Goal: Information Seeking & Learning: Learn about a topic

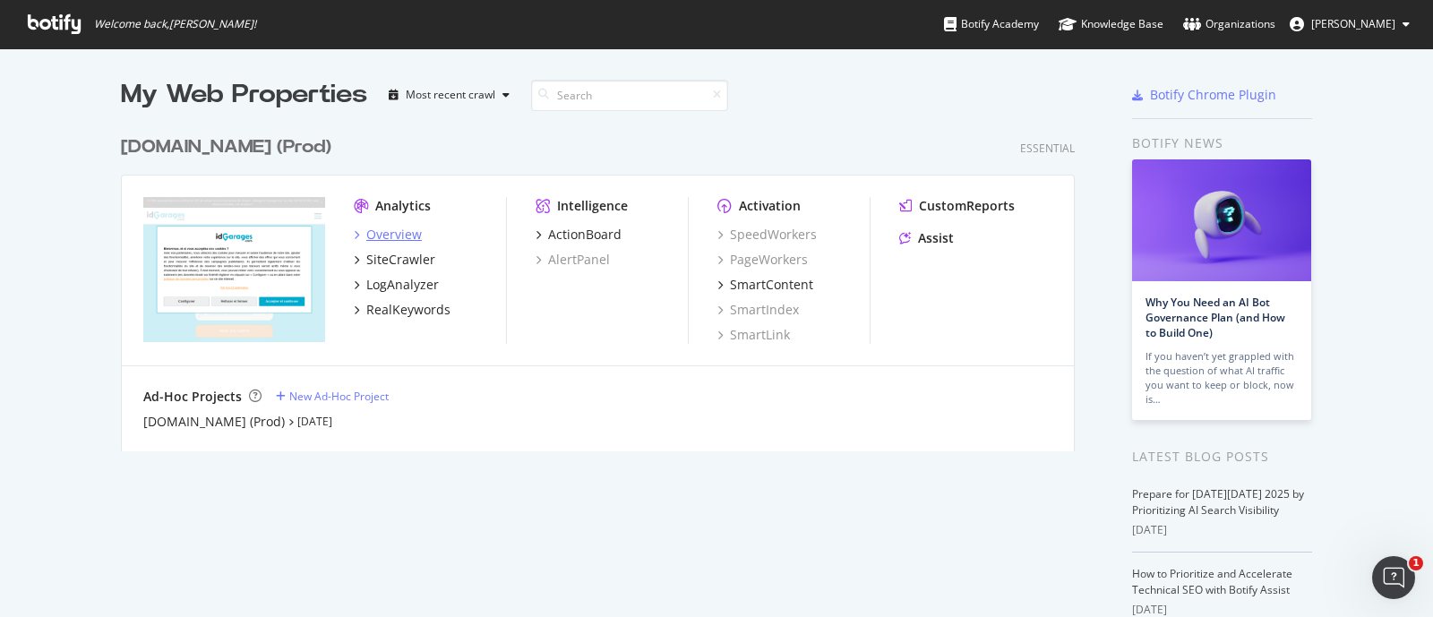
click at [380, 230] on div "Overview" at bounding box center [394, 235] width 56 height 18
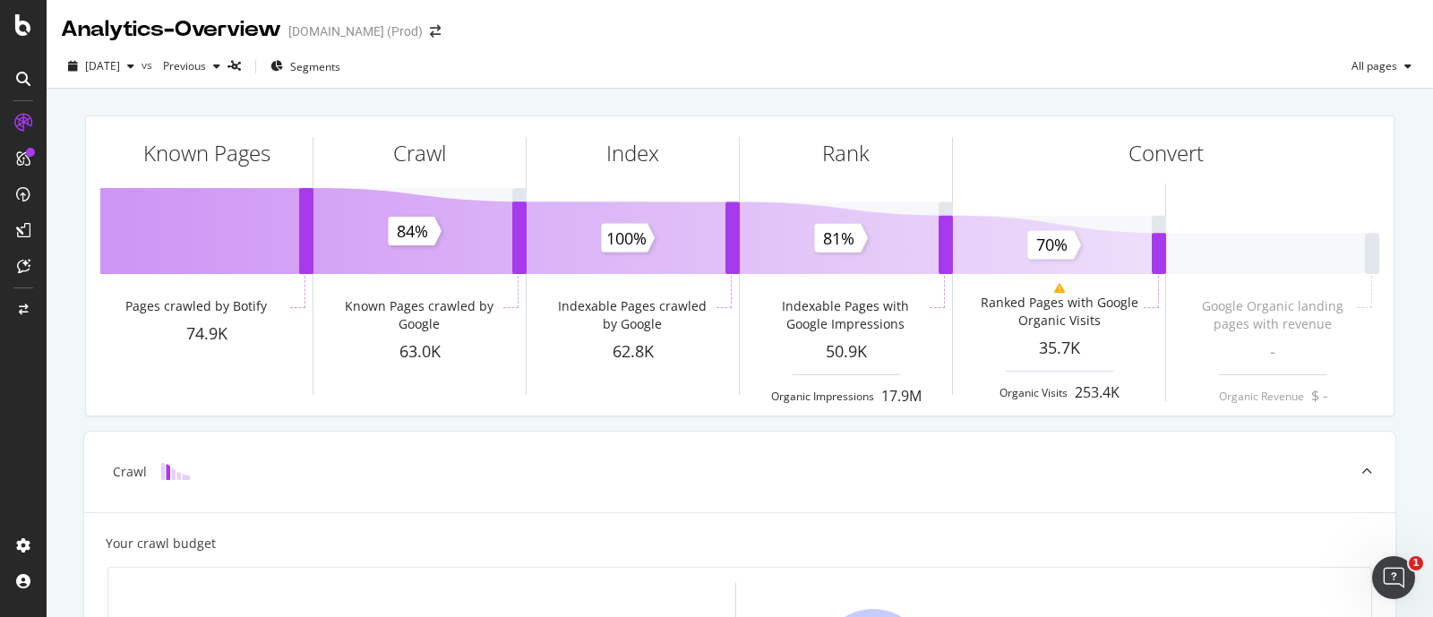
click at [821, 56] on div "2025 Sep. 24th vs Previous Segments All pages" at bounding box center [740, 70] width 1386 height 36
click at [947, 52] on div "2025 Sep. 24th vs Previous Segments All pages" at bounding box center [740, 70] width 1386 height 36
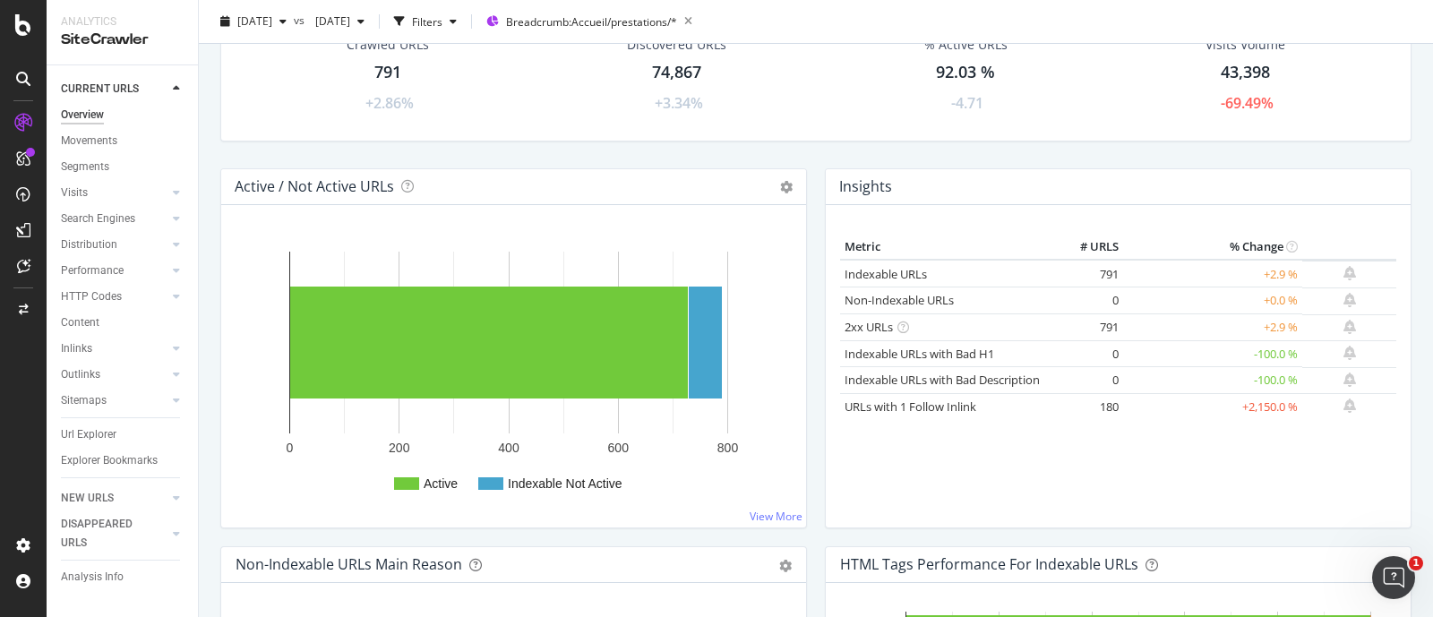
scroll to position [152, 0]
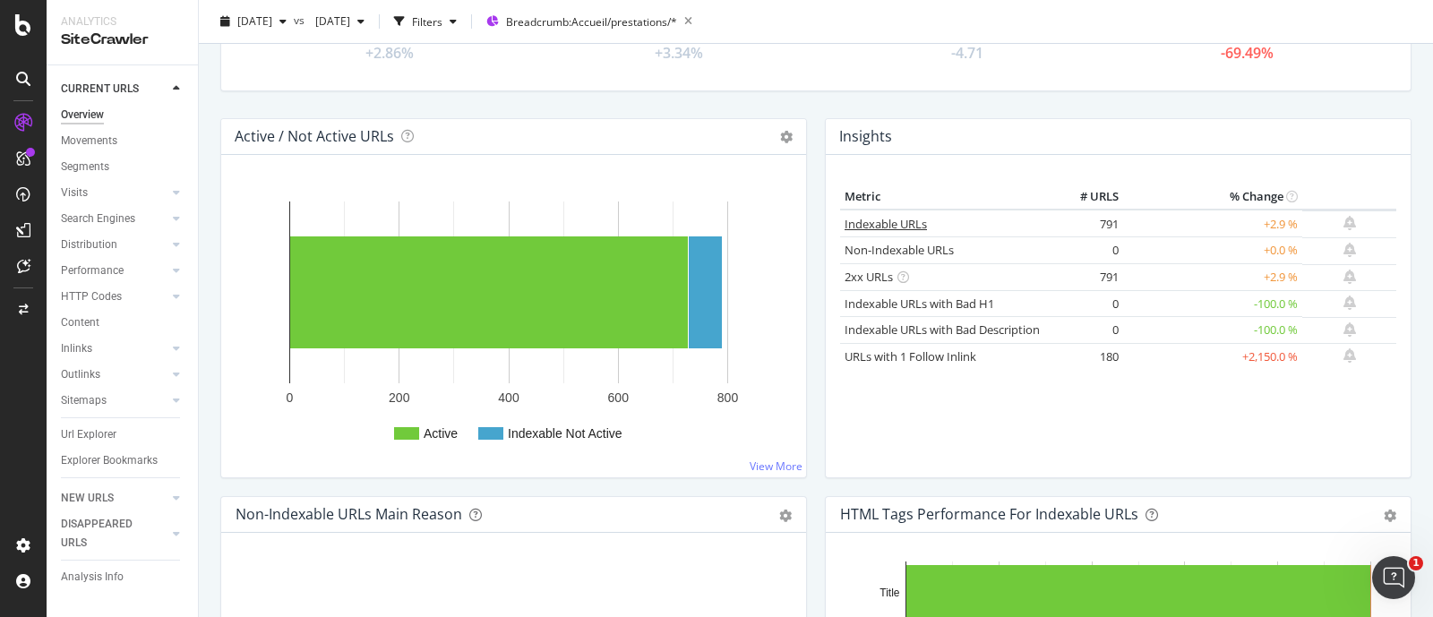
click at [898, 220] on link "Indexable URLs" at bounding box center [885, 224] width 82 height 16
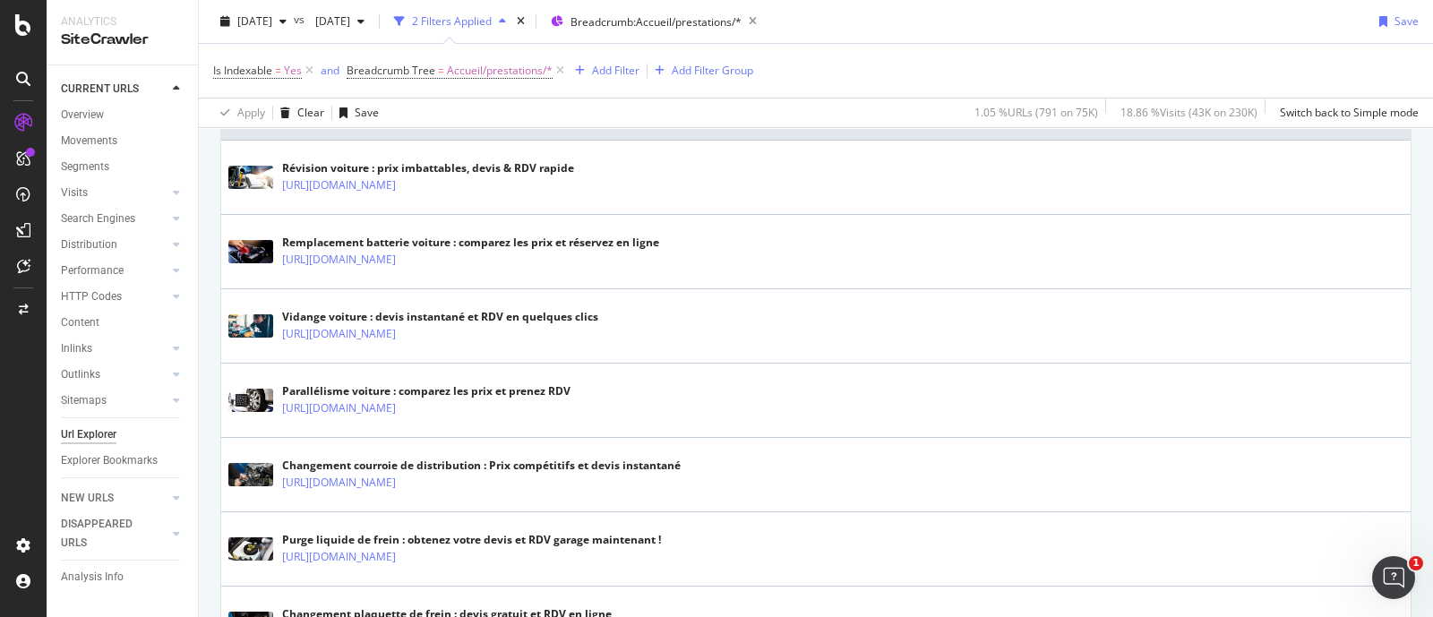
scroll to position [451, 0]
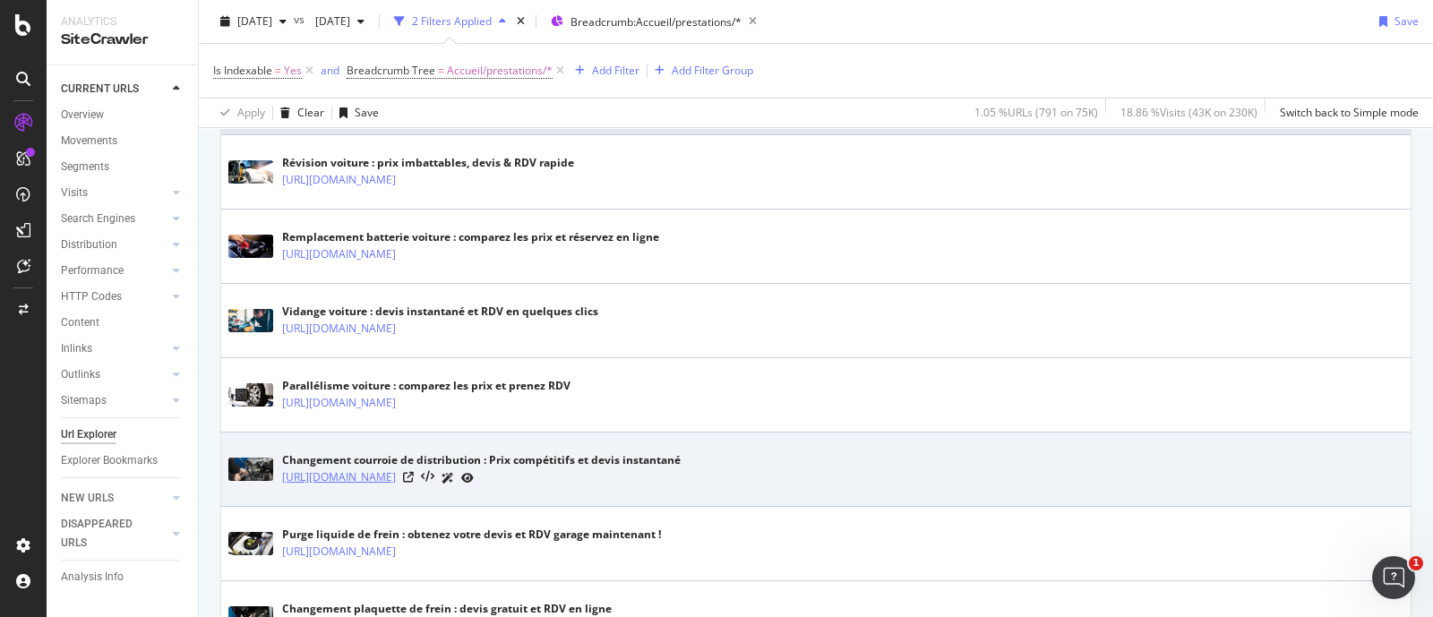
click at [396, 473] on link "[URL][DOMAIN_NAME]" at bounding box center [339, 477] width 114 height 18
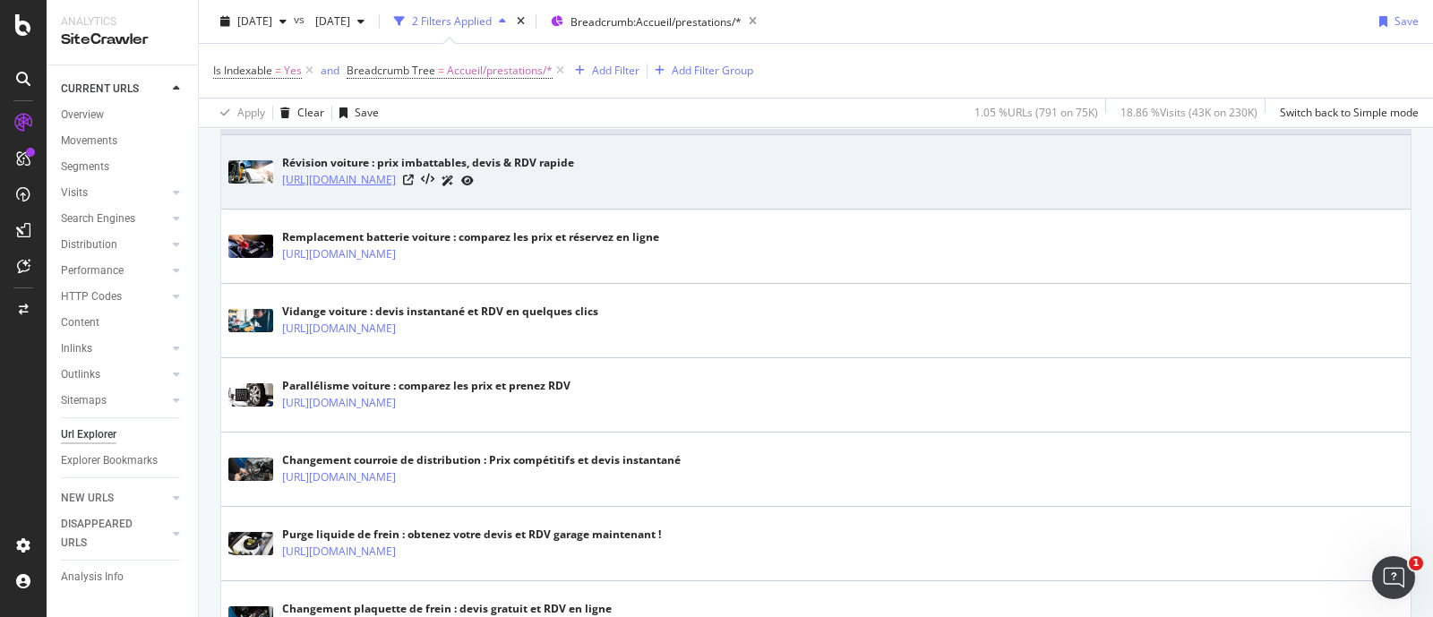
click at [396, 181] on link "[URL][DOMAIN_NAME]" at bounding box center [339, 180] width 114 height 18
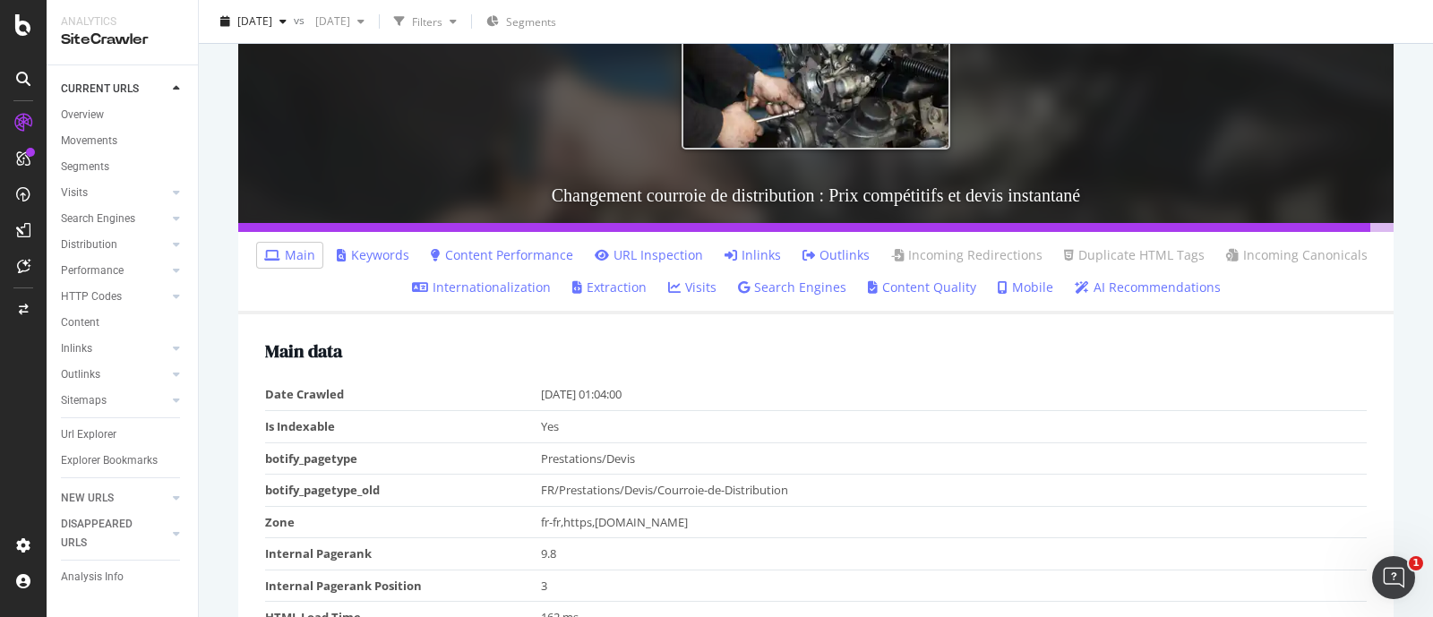
scroll to position [227, 0]
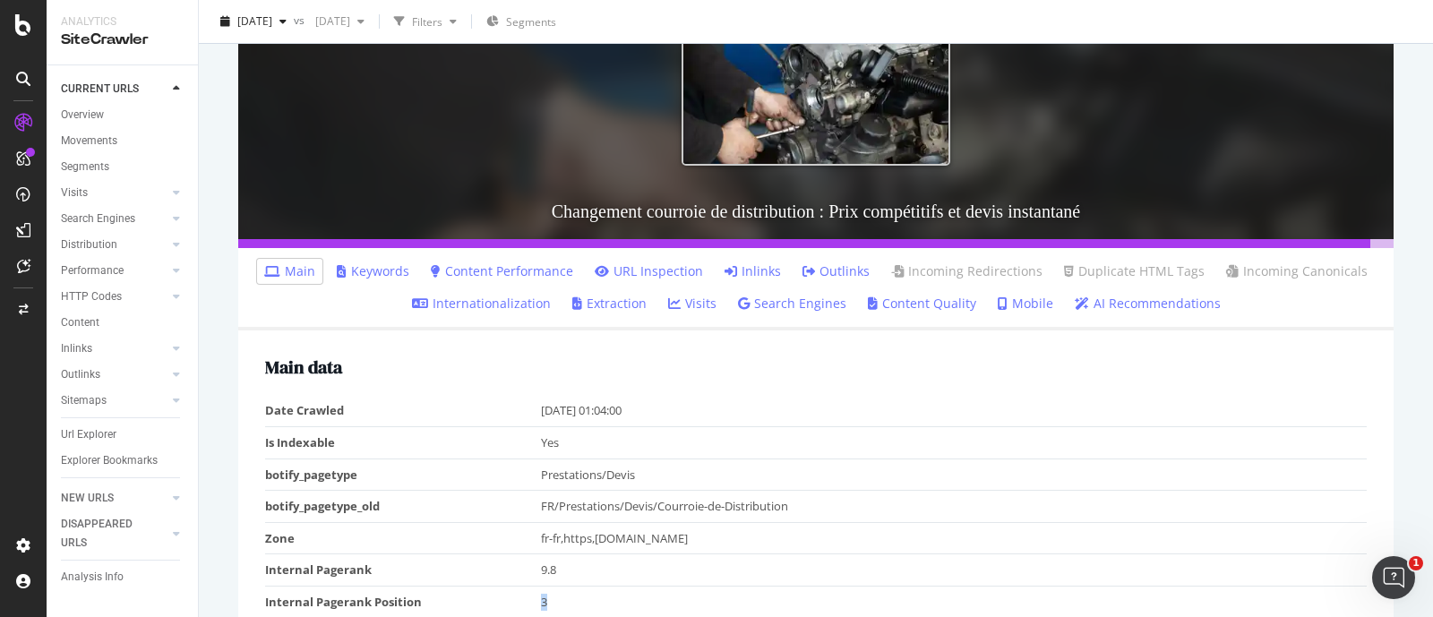
click at [541, 594] on td "3" at bounding box center [954, 602] width 826 height 32
drag, startPoint x: 575, startPoint y: 566, endPoint x: 267, endPoint y: 564, distance: 308.0
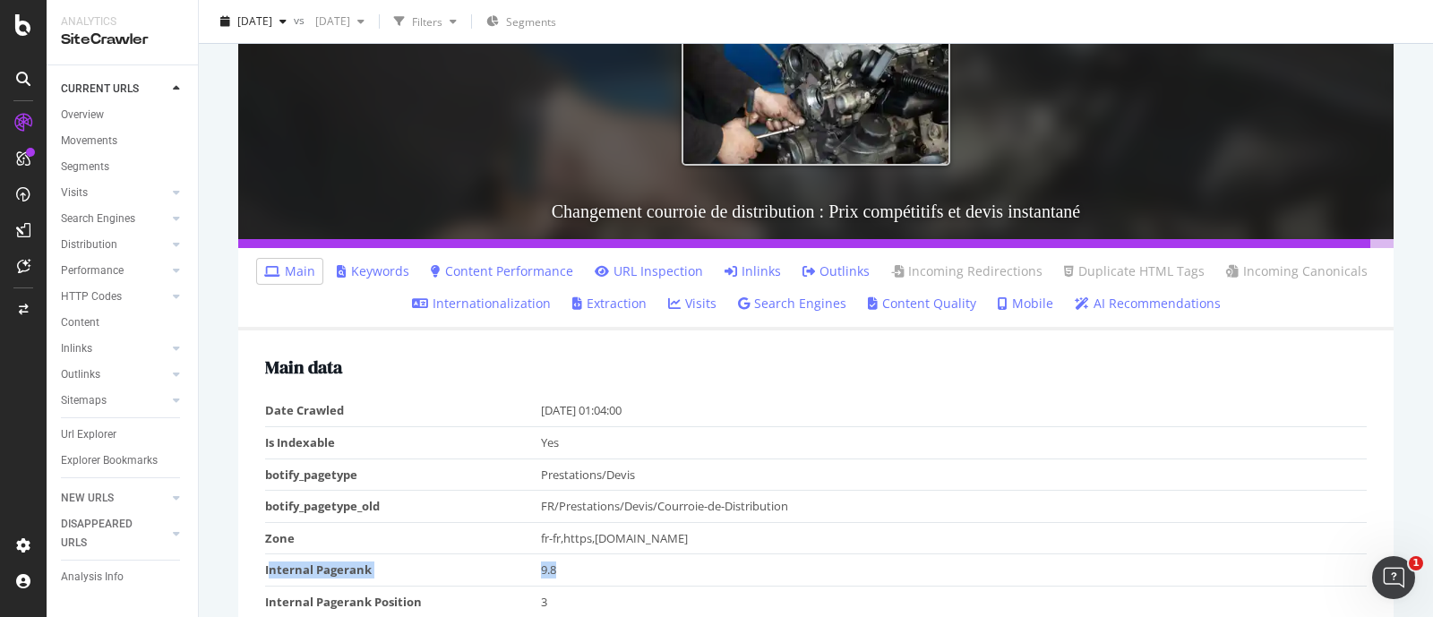
click at [267, 564] on tr "Internal Pagerank 9.8" at bounding box center [815, 570] width 1101 height 32
copy tr "nternal Pagerank 9.8"
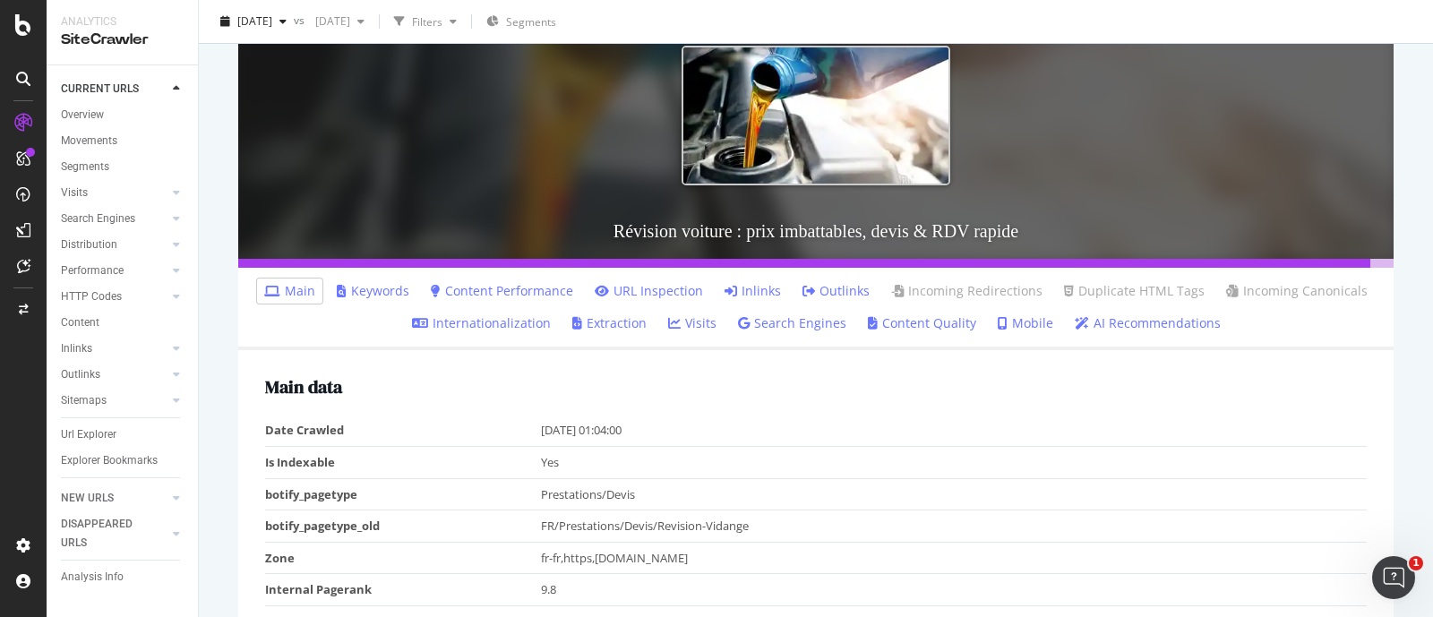
scroll to position [176, 0]
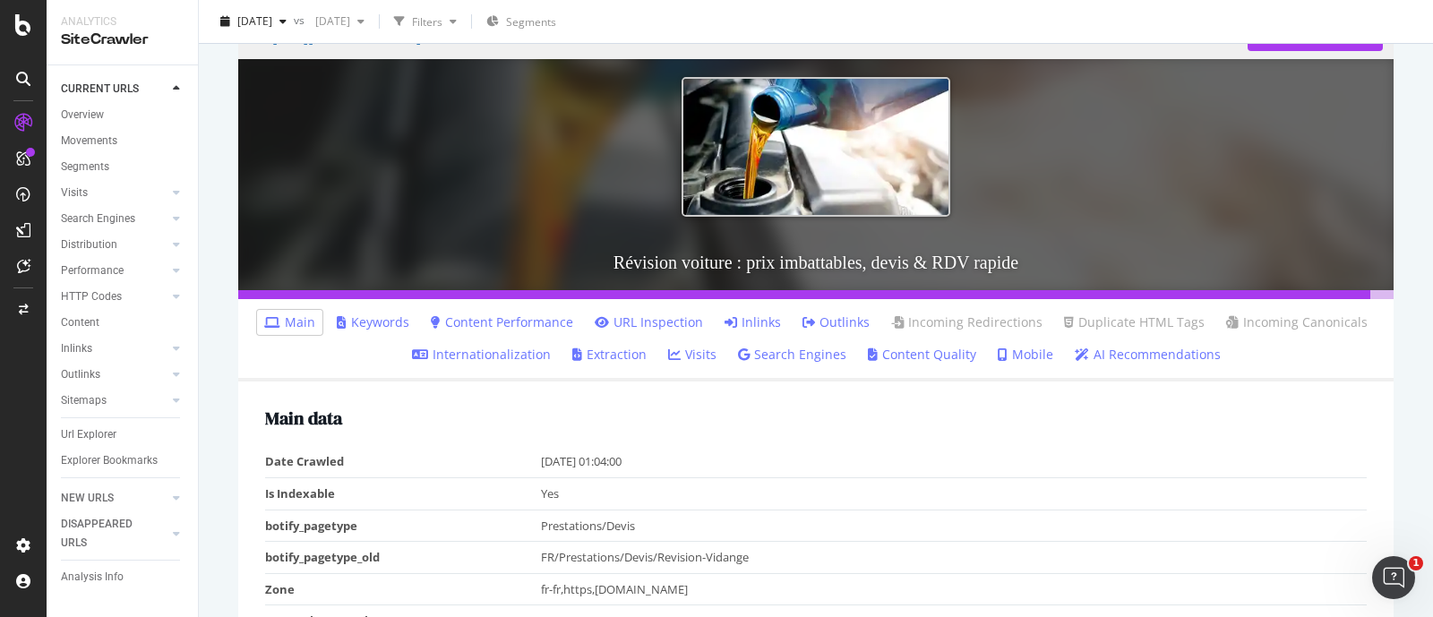
click at [1139, 355] on link "AI Recommendations" at bounding box center [1147, 355] width 146 height 18
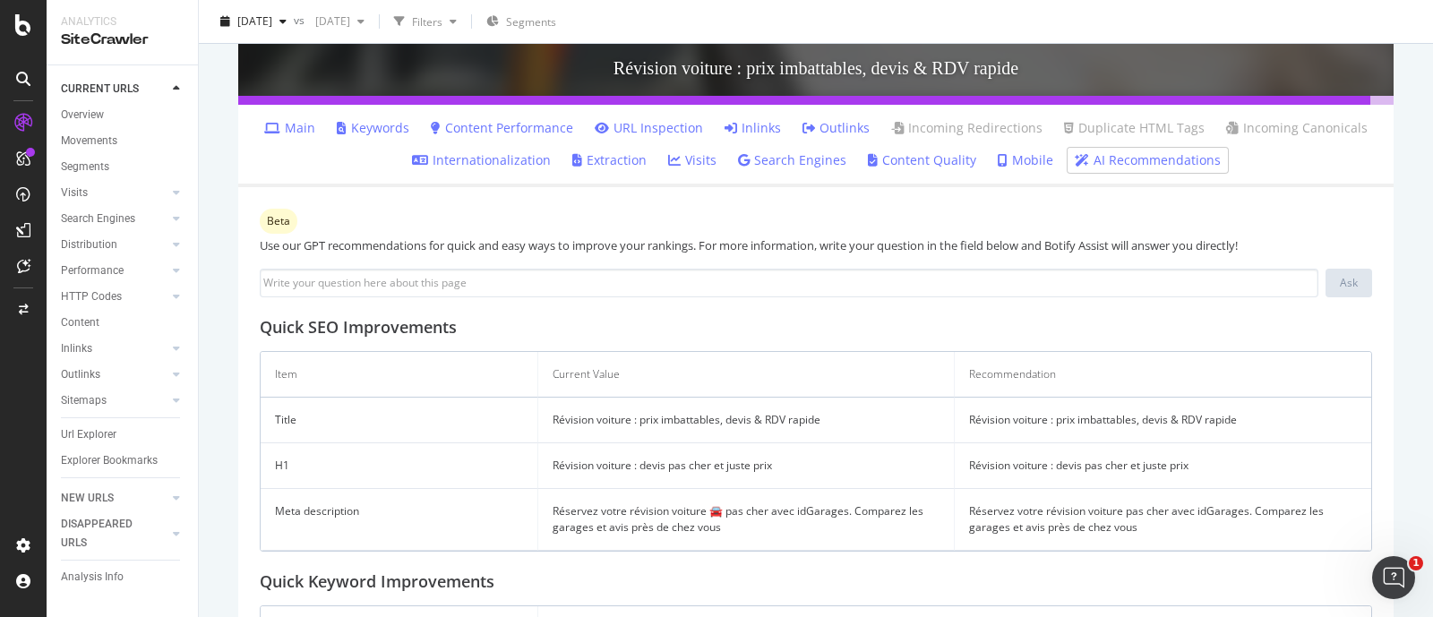
scroll to position [344, 0]
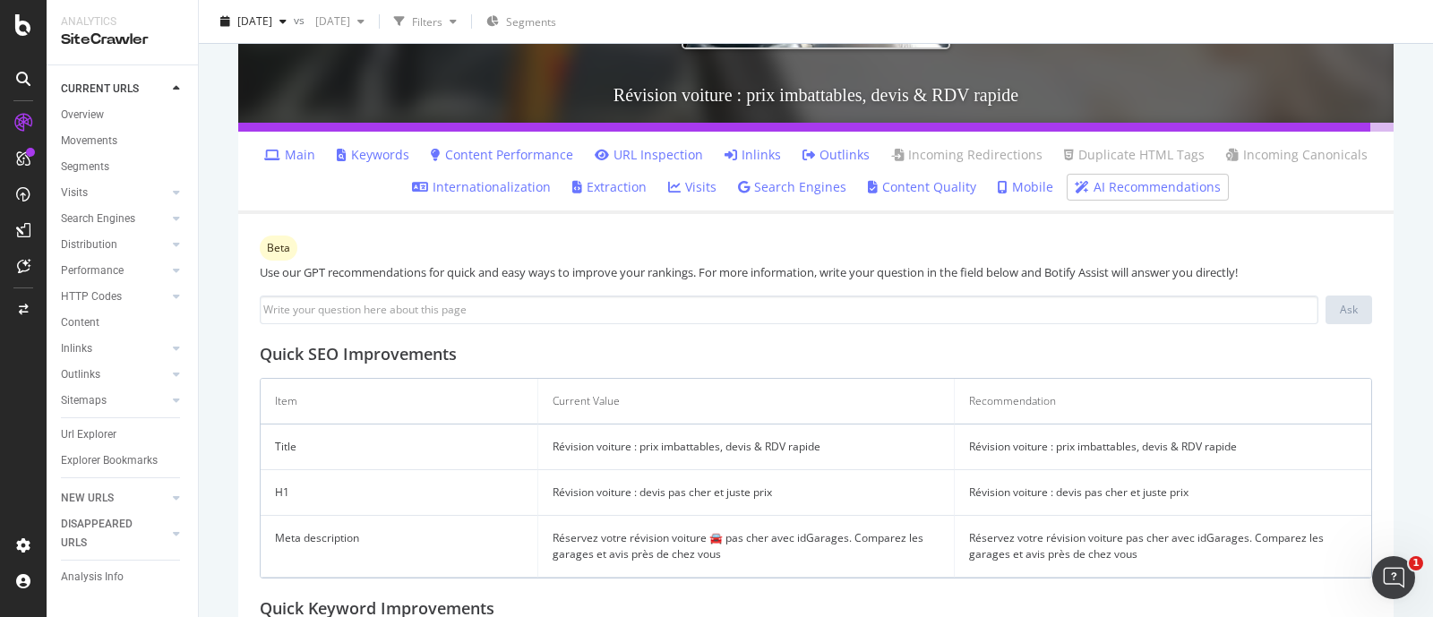
click at [899, 188] on link "Content Quality" at bounding box center [922, 187] width 108 height 18
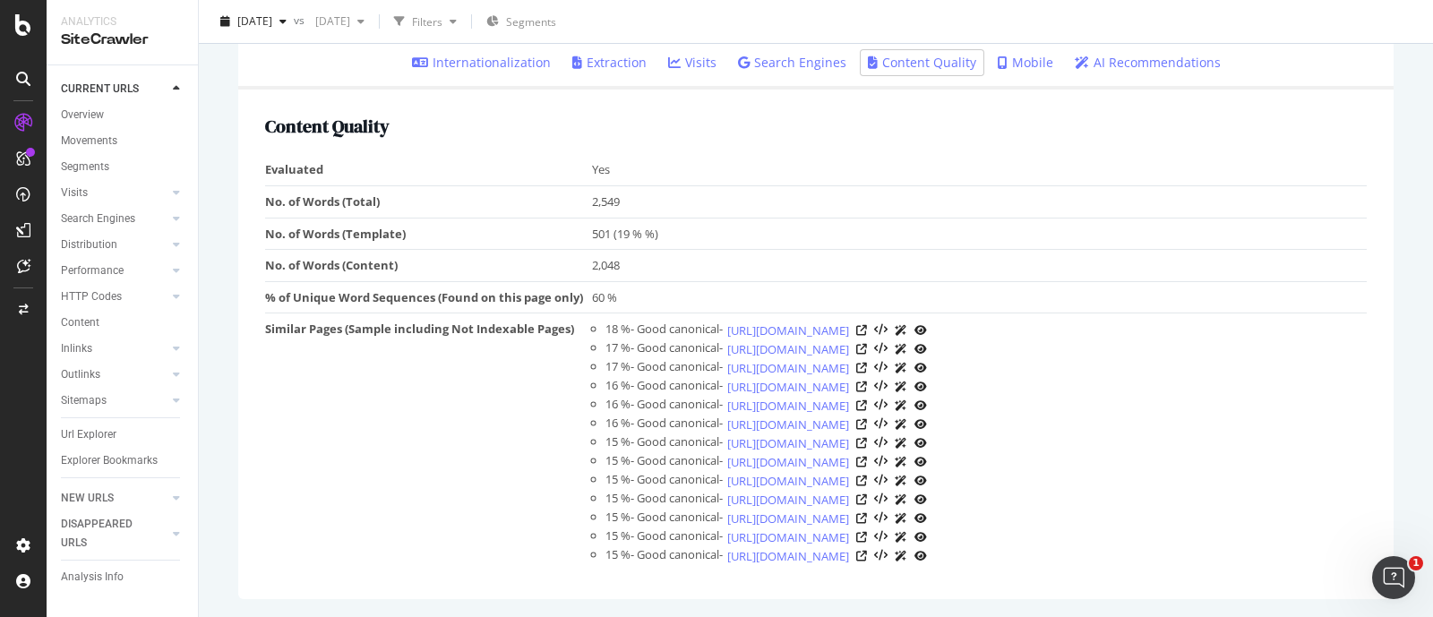
scroll to position [552, 0]
drag, startPoint x: 629, startPoint y: 212, endPoint x: 269, endPoint y: 203, distance: 360.1
click at [269, 281] on tr "% of Unique Word Sequences (Found on this page only) 60 %" at bounding box center [815, 297] width 1101 height 32
click at [670, 218] on td "501 (19 % %)" at bounding box center [979, 234] width 775 height 32
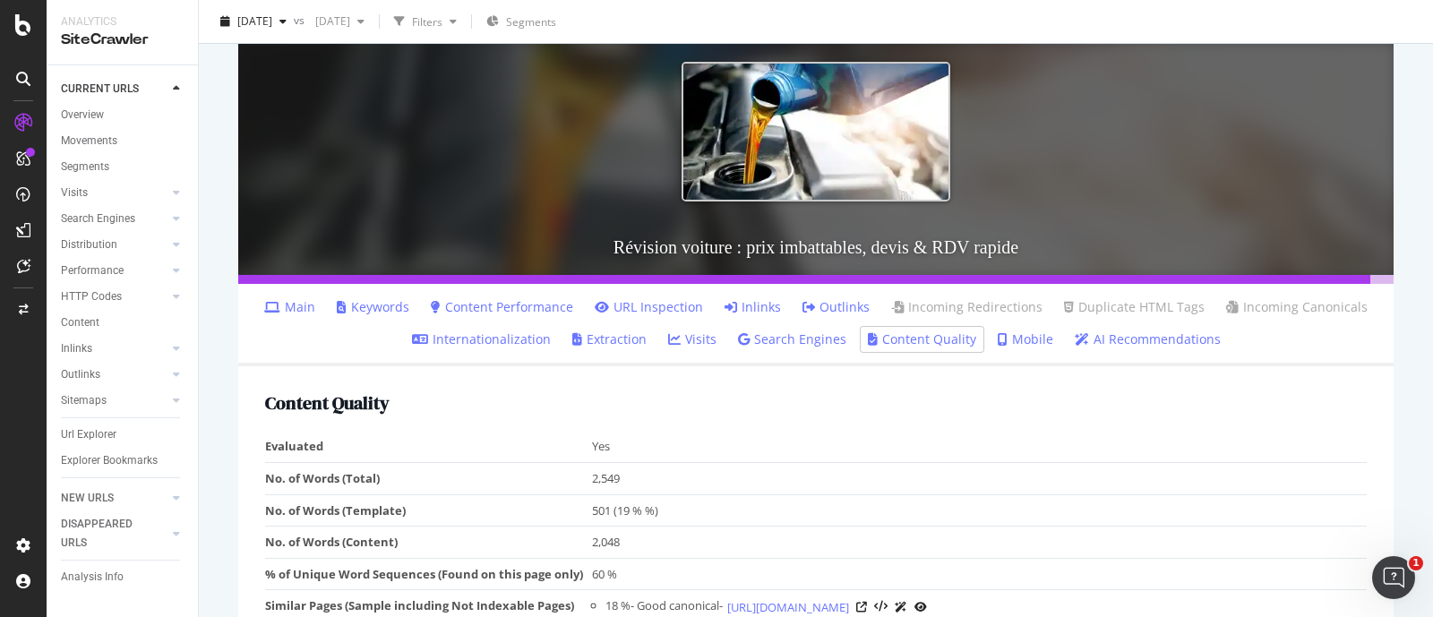
scroll to position [187, 0]
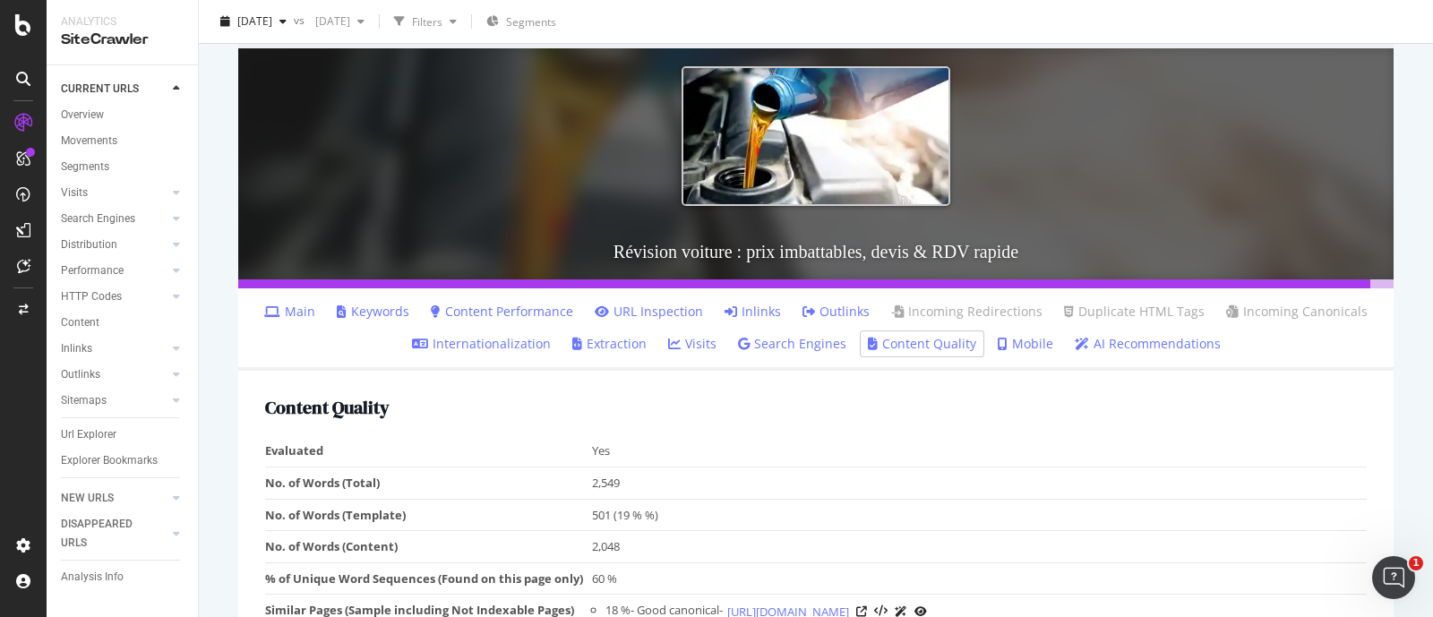
click at [546, 308] on link "Content Performance" at bounding box center [502, 312] width 142 height 18
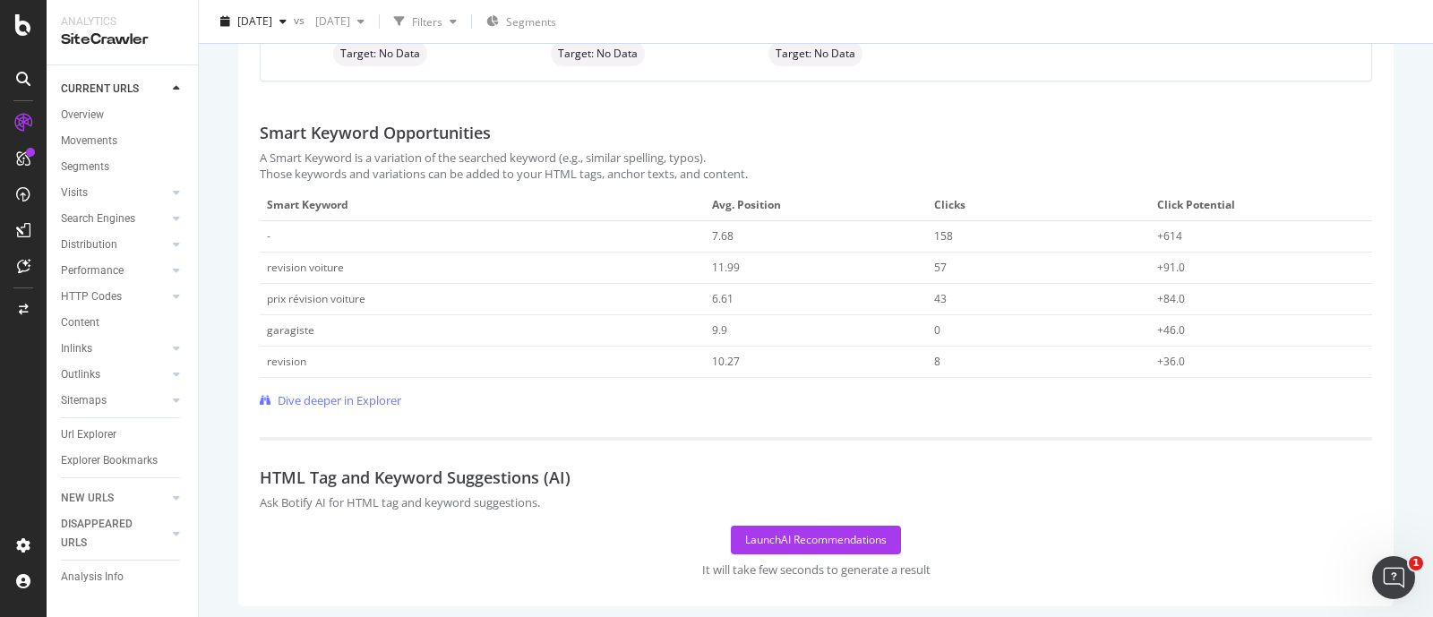
scroll to position [792, 0]
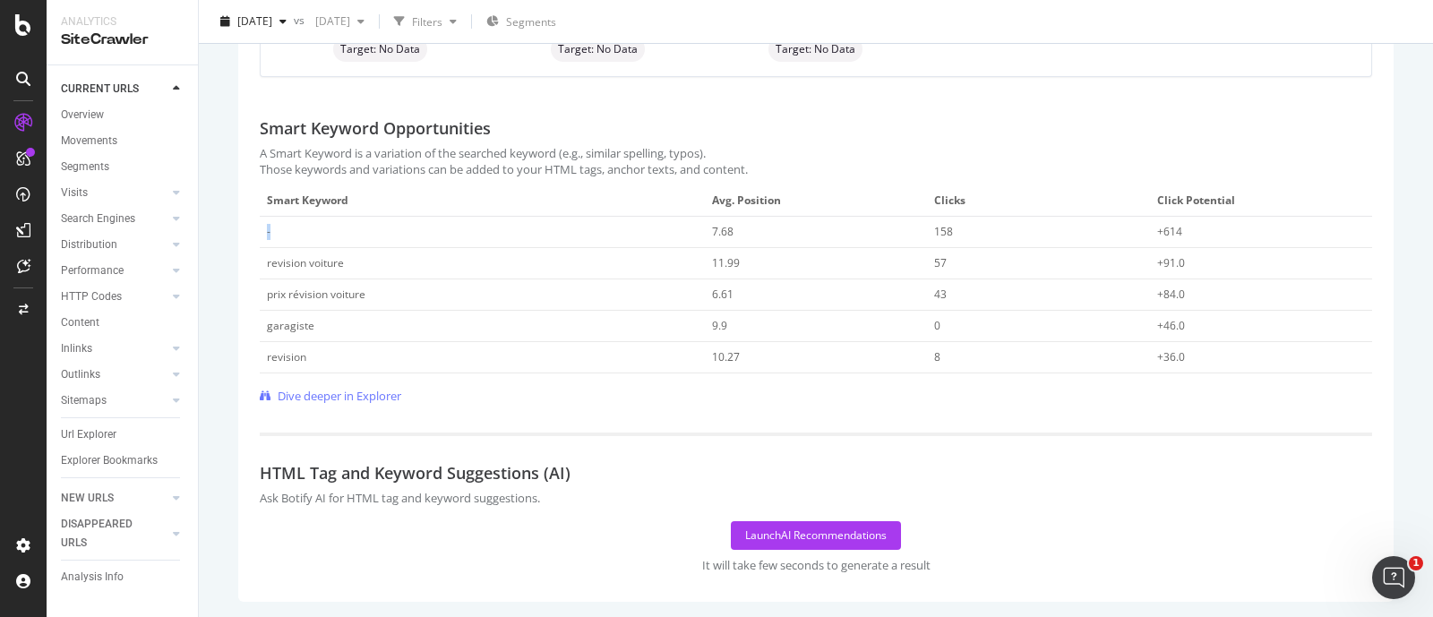
drag, startPoint x: 281, startPoint y: 223, endPoint x: 260, endPoint y: 223, distance: 21.5
click at [260, 223] on td "-" at bounding box center [482, 232] width 445 height 31
drag, startPoint x: 1177, startPoint y: 262, endPoint x: 1138, endPoint y: 262, distance: 39.4
click at [1150, 262] on td "+91.0" at bounding box center [1261, 263] width 222 height 31
drag, startPoint x: 380, startPoint y: 293, endPoint x: 265, endPoint y: 294, distance: 114.6
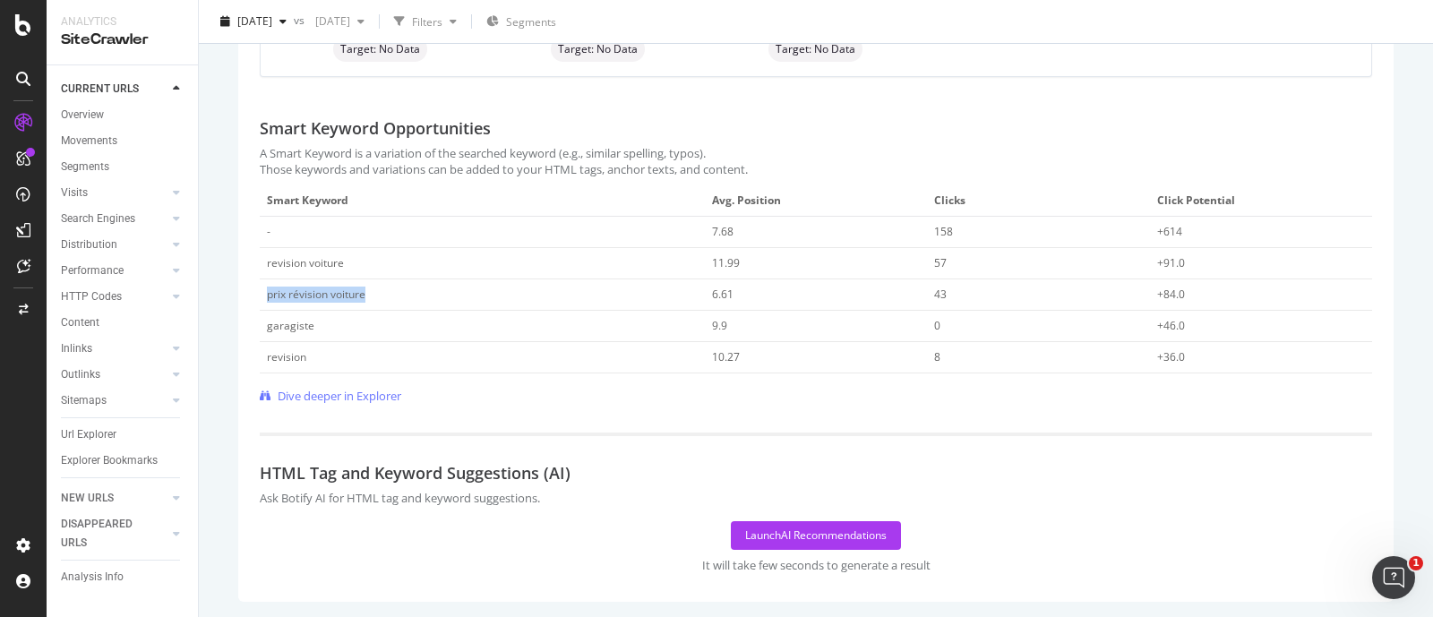
click at [265, 294] on td "prix révision voiture" at bounding box center [482, 294] width 445 height 31
click at [771, 538] on div "Launch AI Recommendations" at bounding box center [815, 534] width 141 height 15
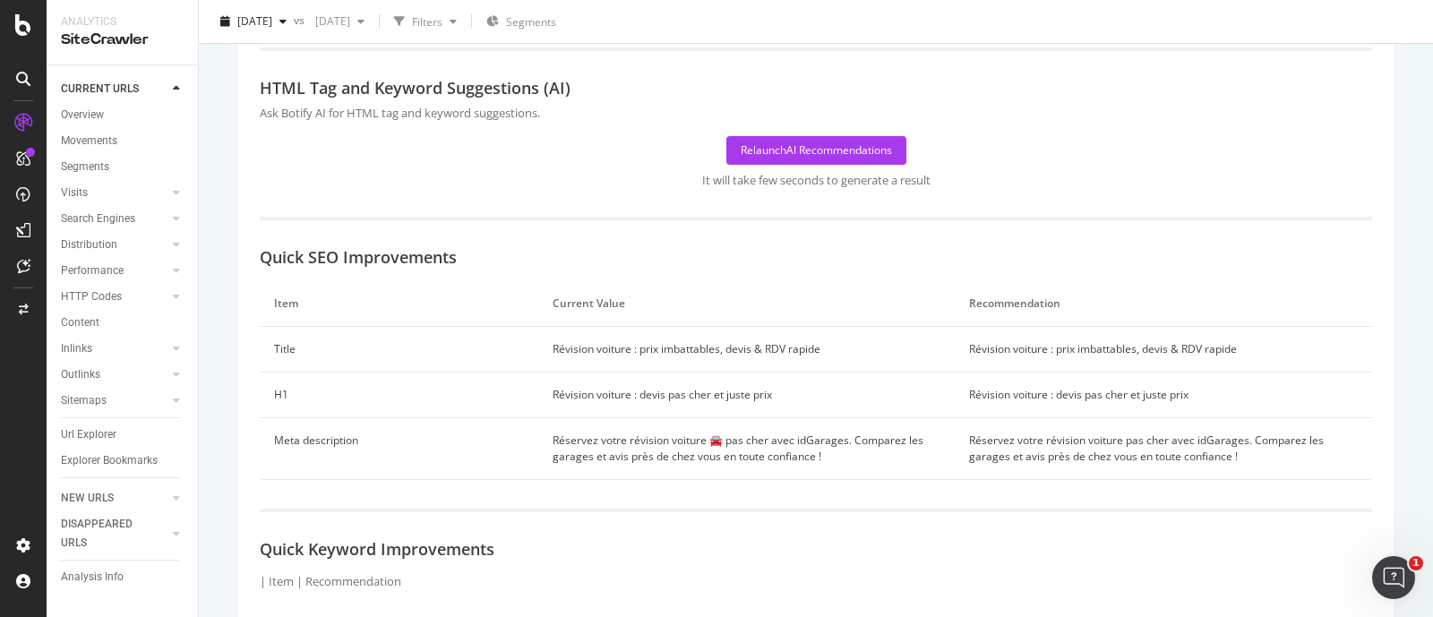
scroll to position [1200, 0]
